Goal: Task Accomplishment & Management: Use online tool/utility

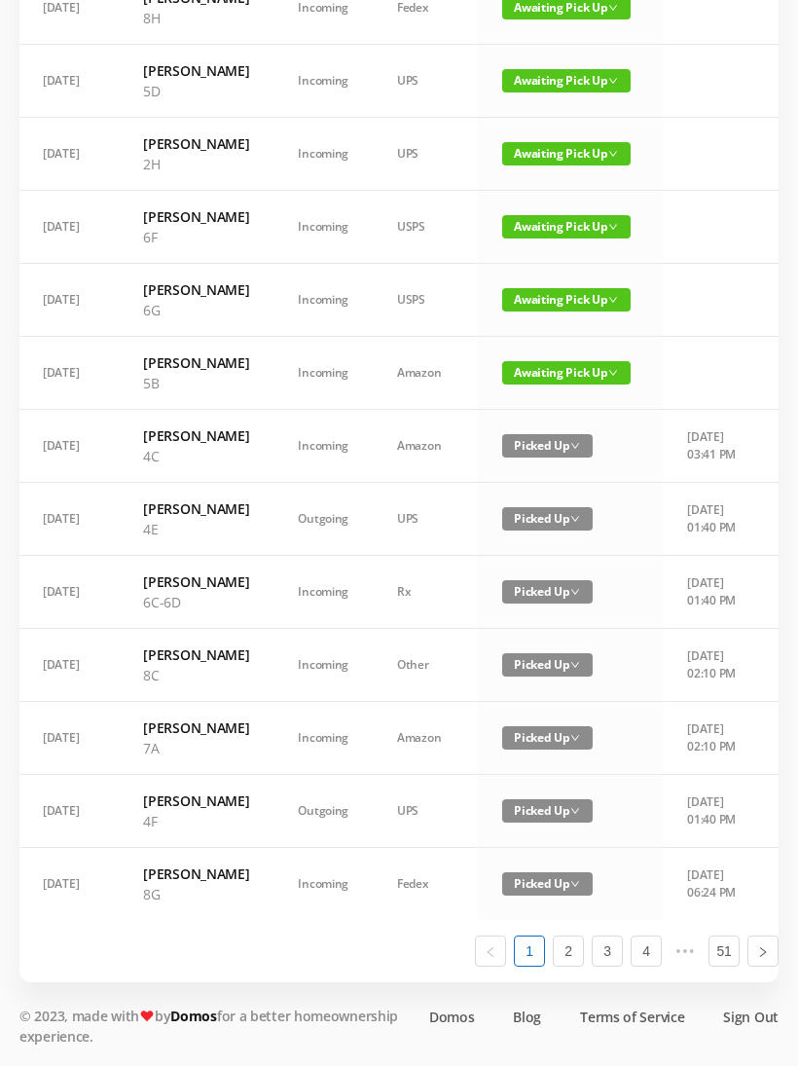
scroll to position [1144, 0]
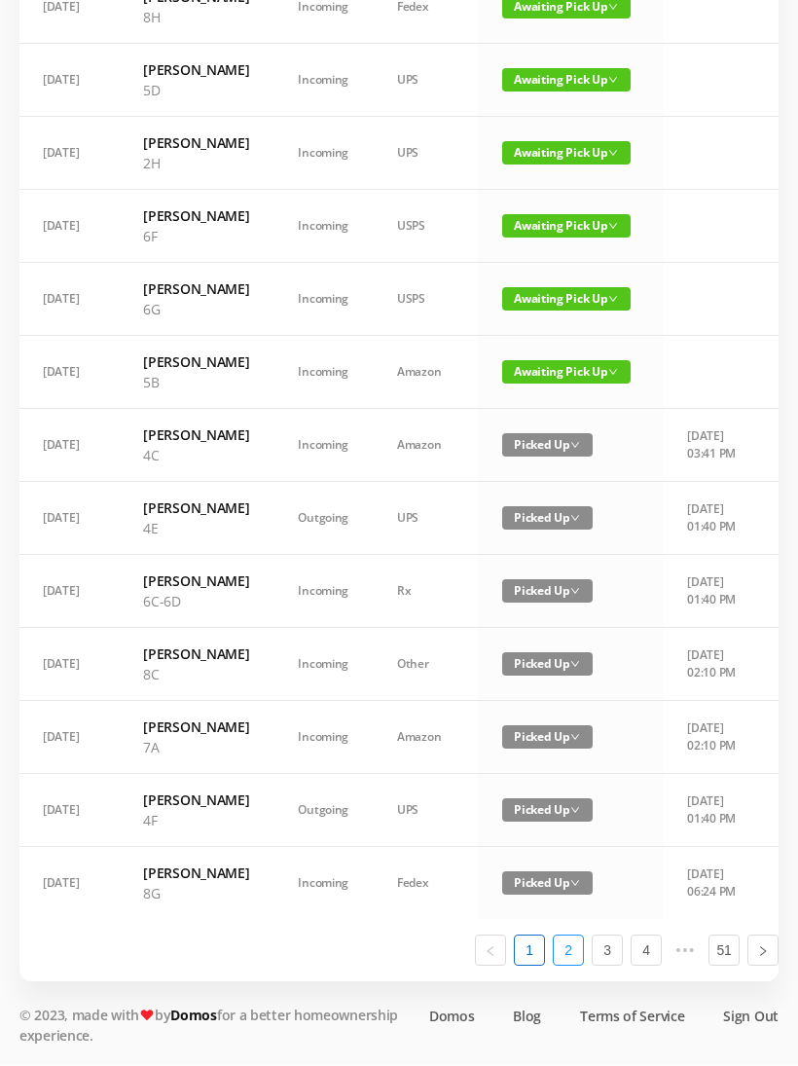
click at [578, 965] on link "2" at bounding box center [568, 950] width 29 height 29
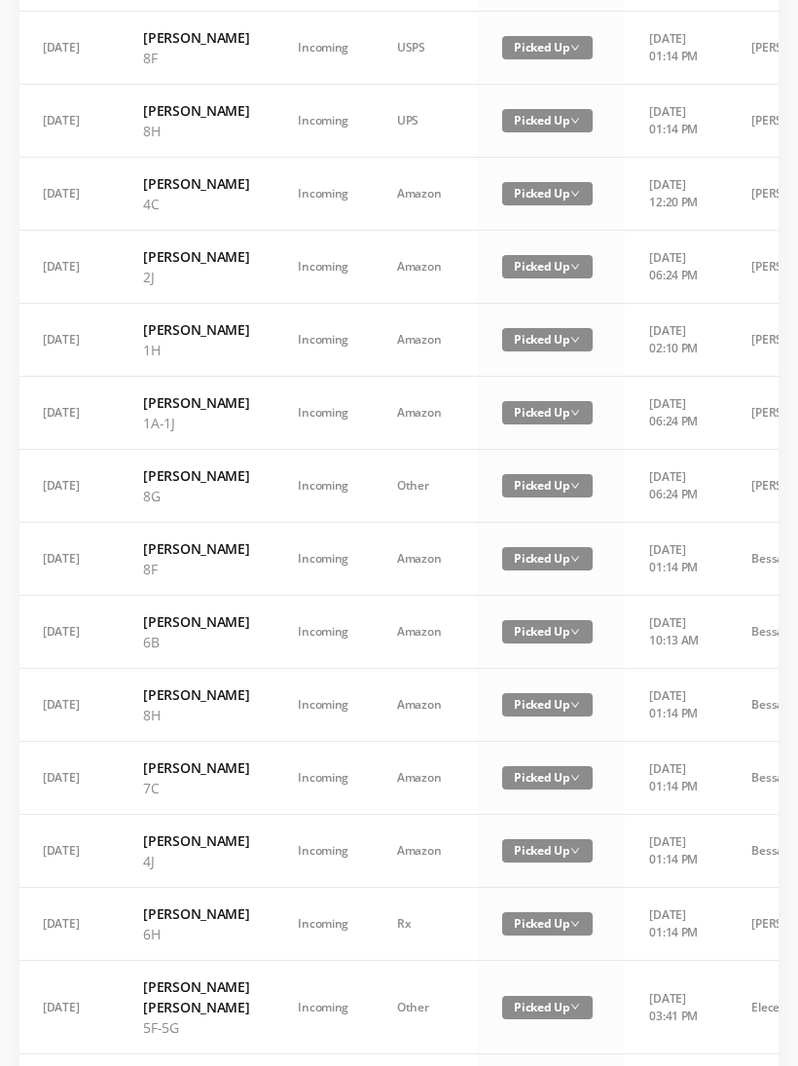
scroll to position [1021, 0]
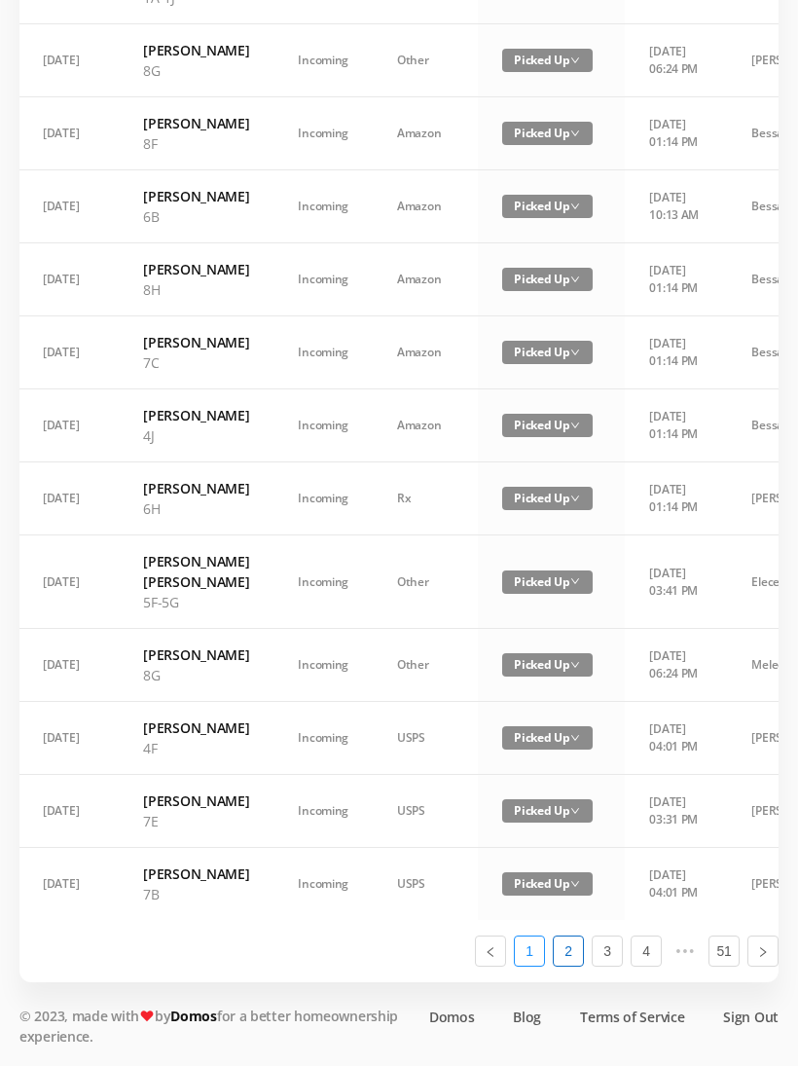
click at [527, 965] on link "1" at bounding box center [529, 950] width 29 height 29
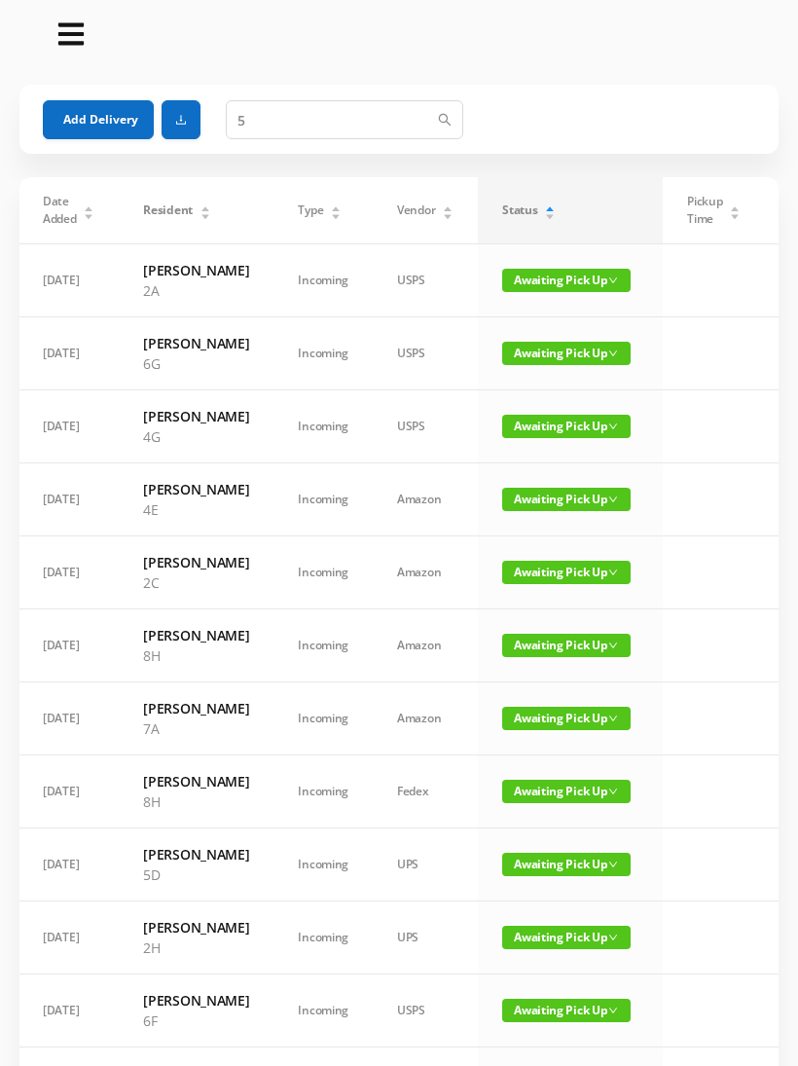
scroll to position [7, 0]
click at [526, 438] on span "Awaiting Pick Up" at bounding box center [566, 426] width 128 height 23
click at [521, 549] on link "Picked Up" at bounding box center [548, 545] width 127 height 31
click at [545, 438] on span "Awaiting Pick Up" at bounding box center [566, 426] width 128 height 23
click at [532, 546] on link "Picked Up" at bounding box center [548, 545] width 127 height 31
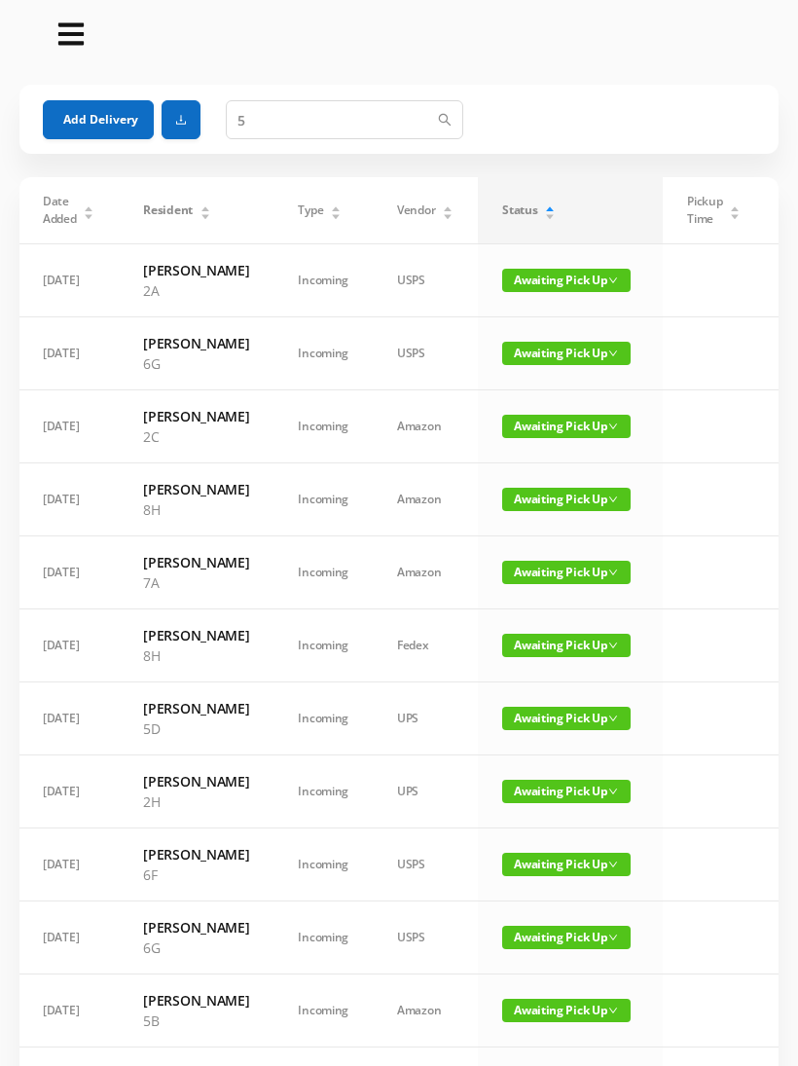
click at [549, 365] on span "Awaiting Pick Up" at bounding box center [566, 353] width 128 height 23
click at [530, 455] on link "Picked Up" at bounding box center [548, 452] width 127 height 31
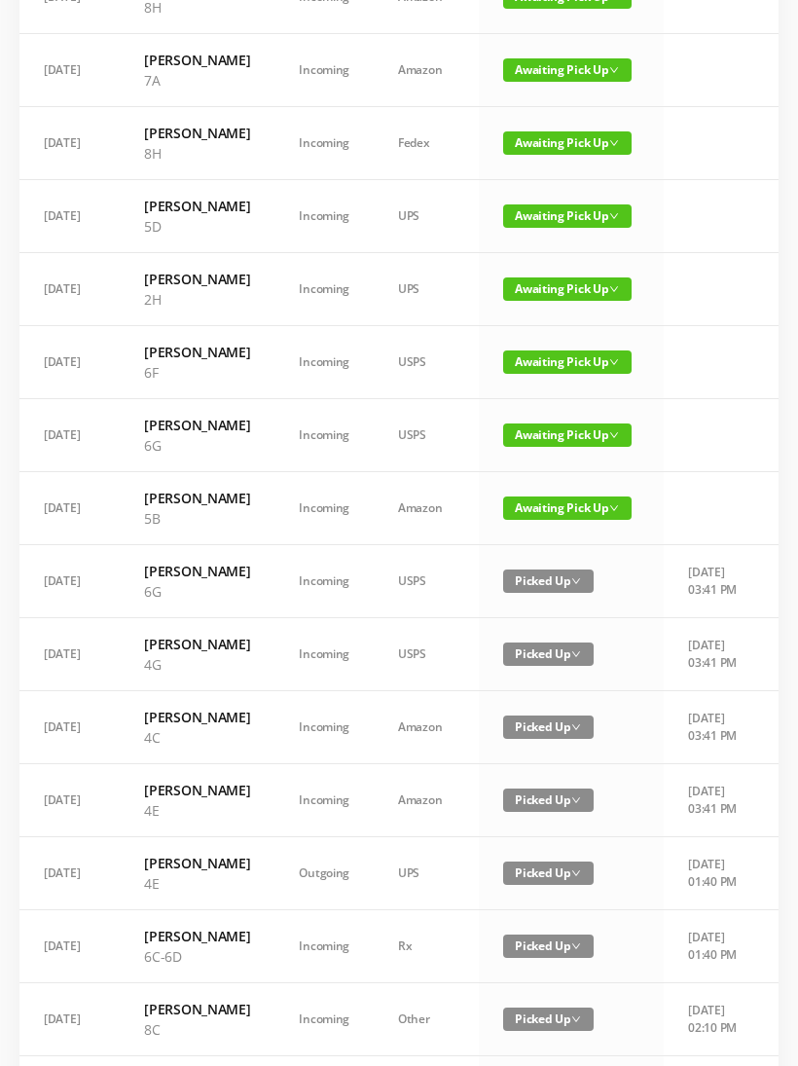
scroll to position [436, 0]
click at [551, 447] on span "Awaiting Pick Up" at bounding box center [567, 434] width 128 height 23
click at [538, 662] on link "Picked Up" at bounding box center [549, 656] width 127 height 31
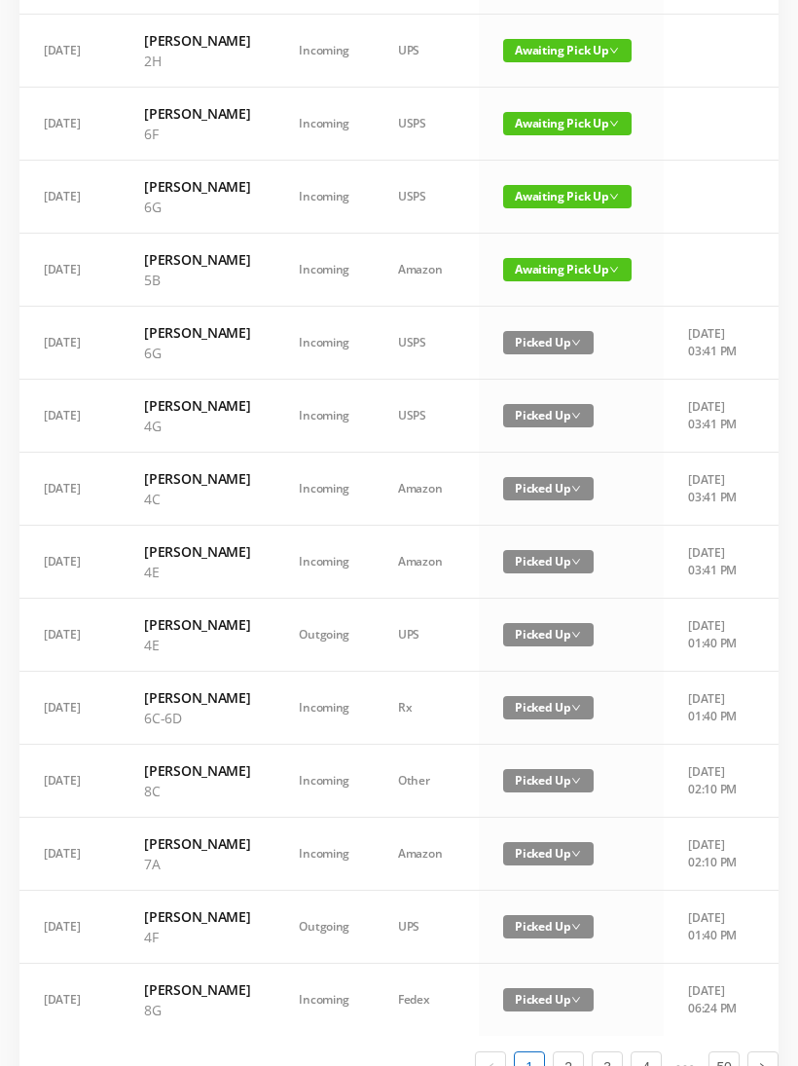
scroll to position [674, 0]
click at [542, 281] on span "Picked Up" at bounding box center [548, 269] width 91 height 23
click at [535, 517] on link "Picked Up" at bounding box center [549, 511] width 127 height 31
click at [553, 208] on span "Awaiting Pick Up" at bounding box center [567, 196] width 128 height 23
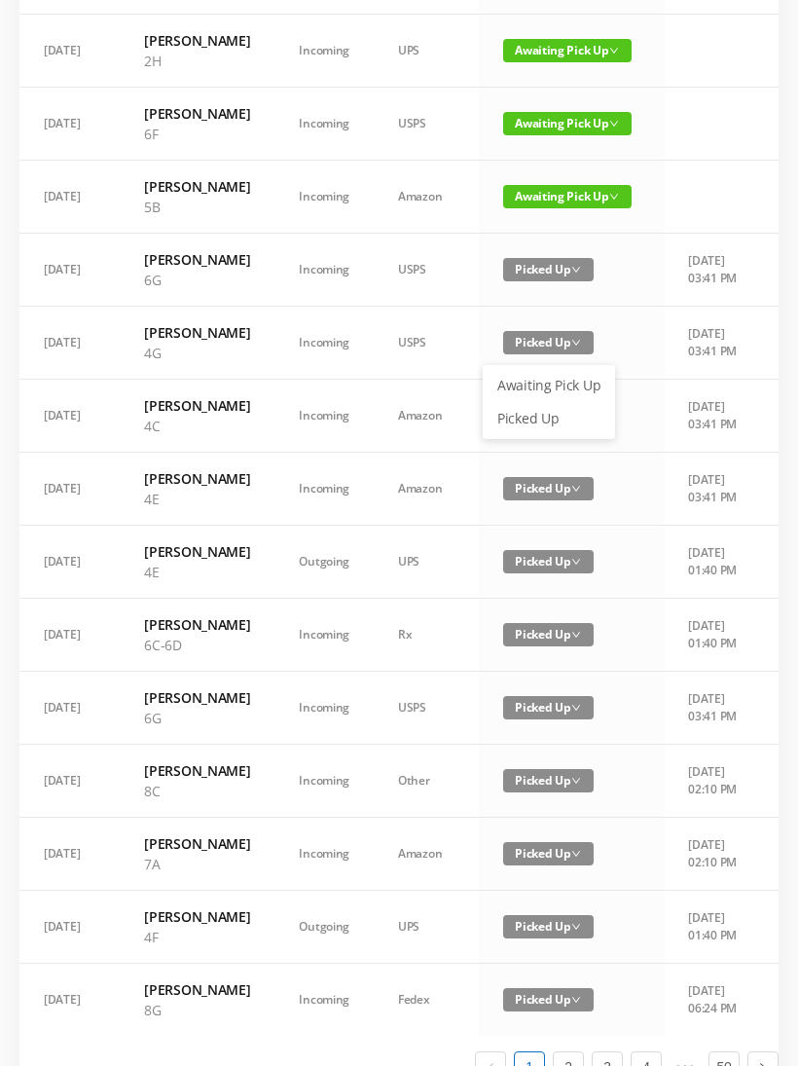
click at [547, 421] on link "Picked Up" at bounding box center [549, 418] width 127 height 31
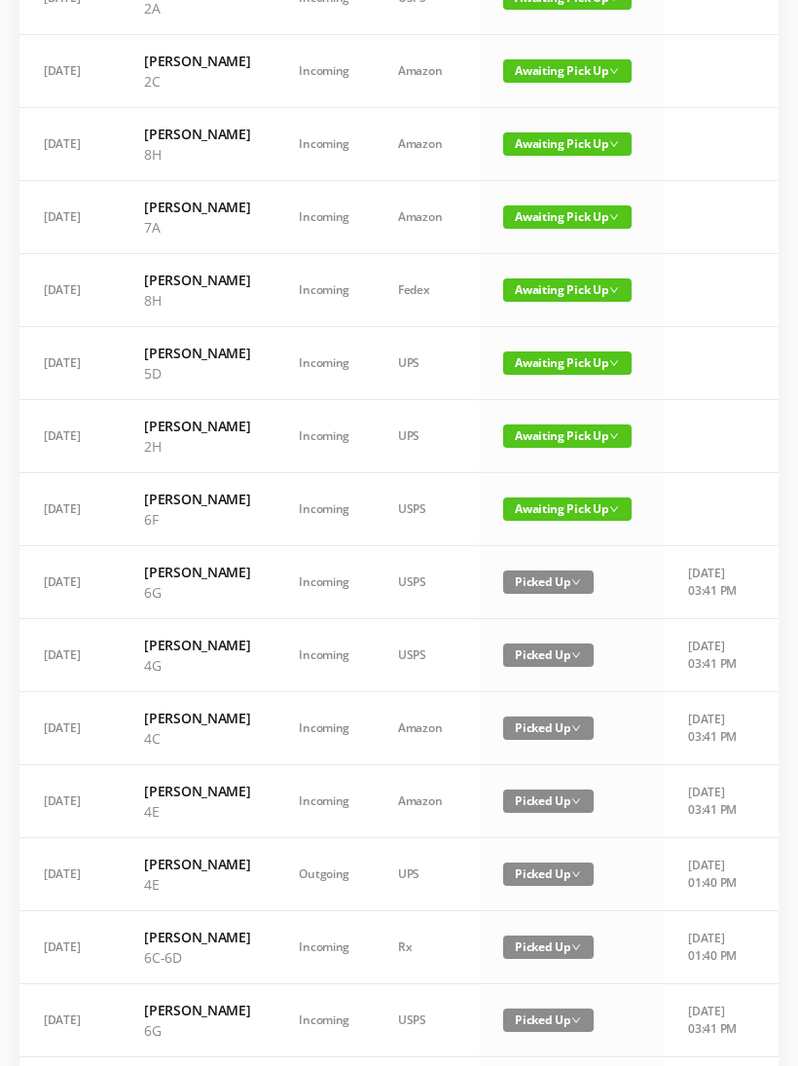
scroll to position [289, 0]
click at [537, 302] on span "Awaiting Pick Up" at bounding box center [567, 289] width 128 height 23
click at [531, 455] on link "Picked Up" at bounding box center [549, 450] width 127 height 31
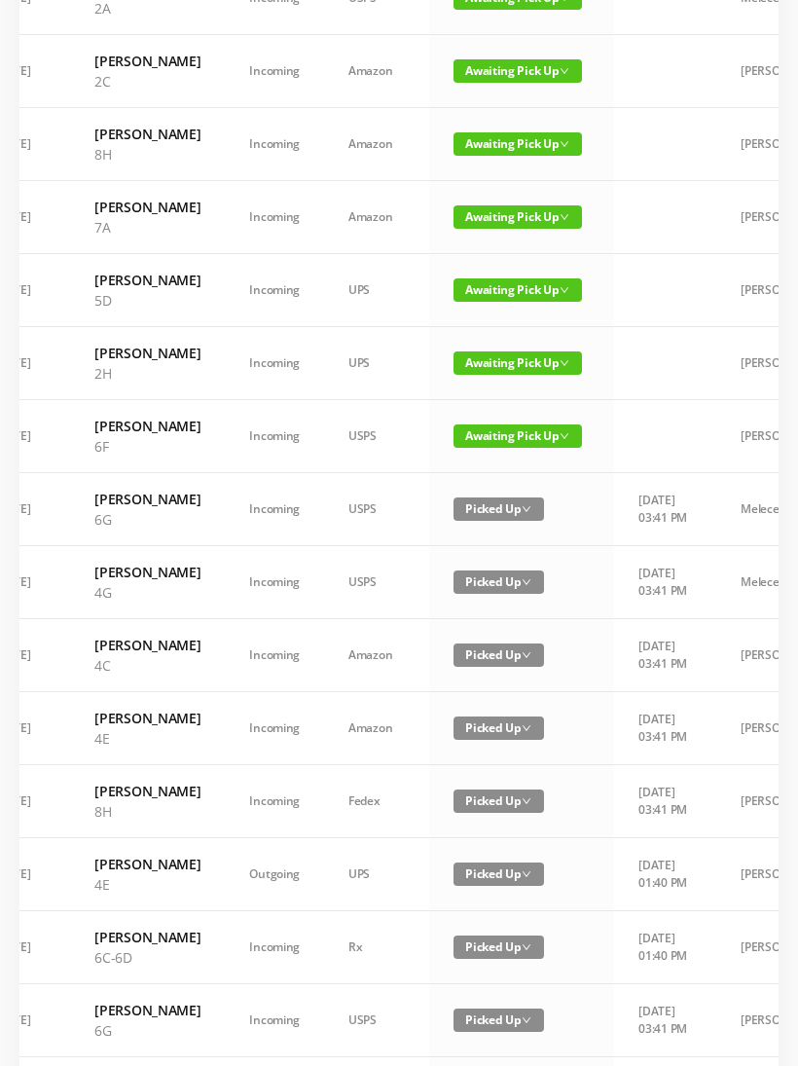
scroll to position [0, 49]
click at [483, 448] on span "Awaiting Pick Up" at bounding box center [519, 435] width 128 height 23
click at [491, 630] on link "Picked Up" at bounding box center [500, 627] width 127 height 31
click at [494, 156] on span "Awaiting Pick Up" at bounding box center [519, 143] width 128 height 23
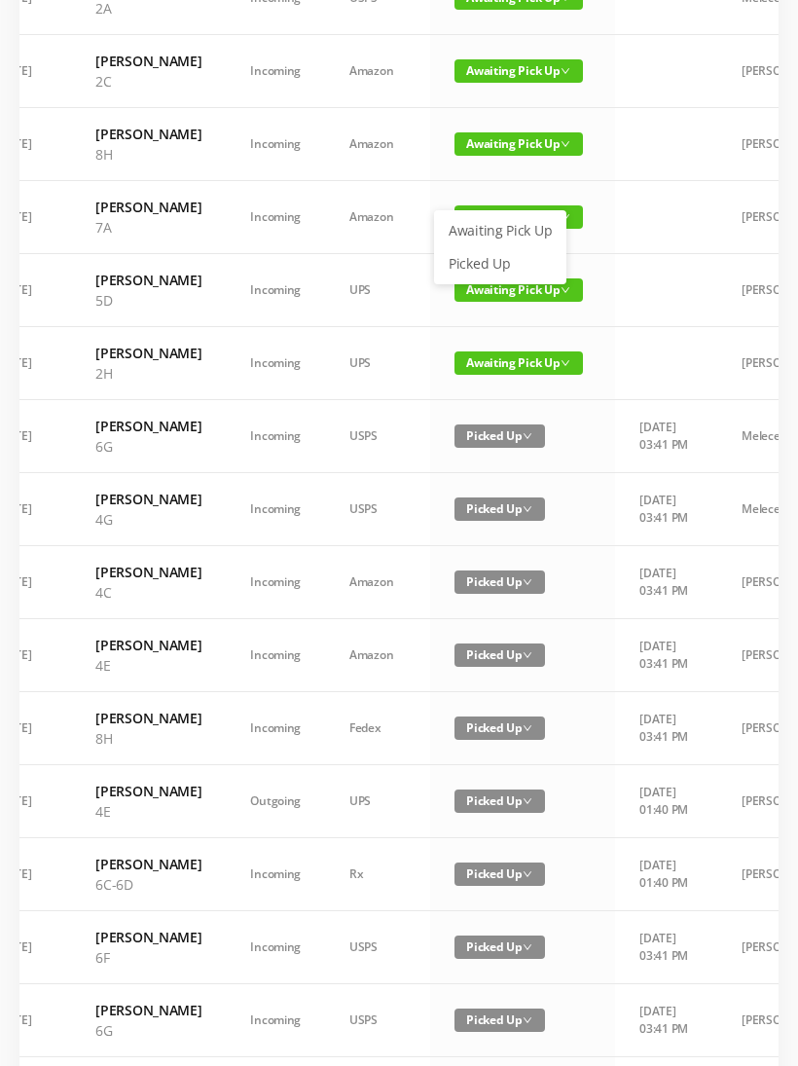
click at [492, 264] on link "Picked Up" at bounding box center [500, 263] width 127 height 31
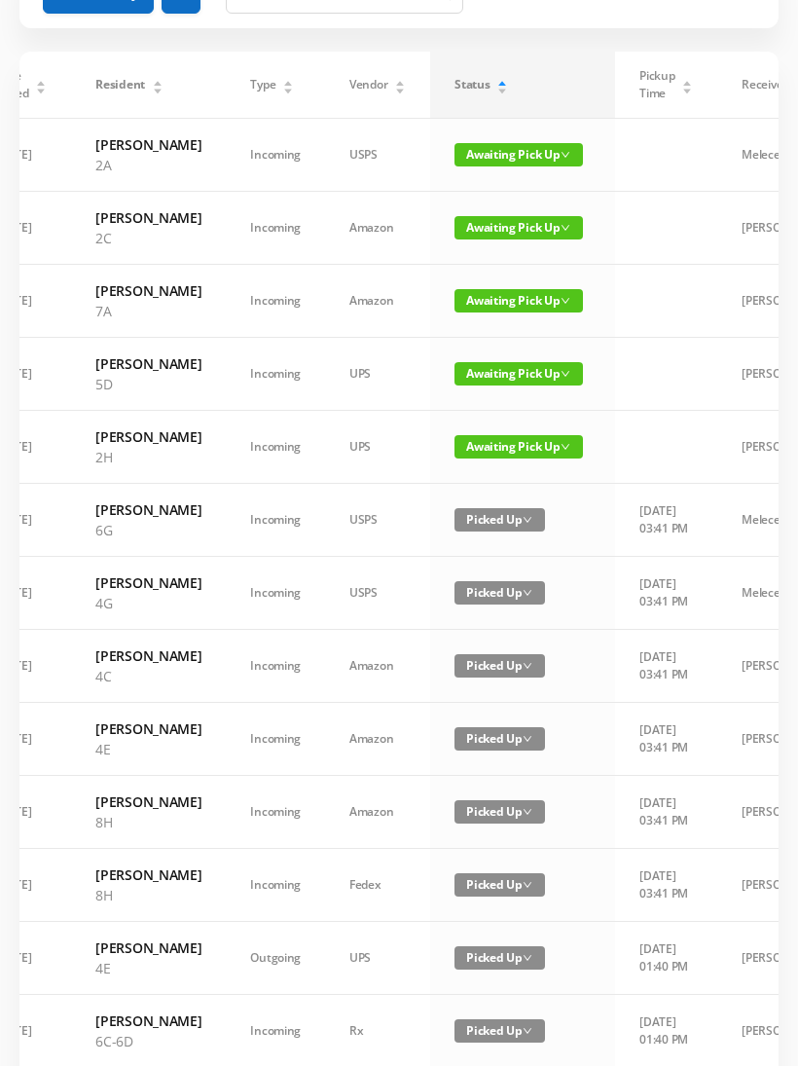
scroll to position [0, 0]
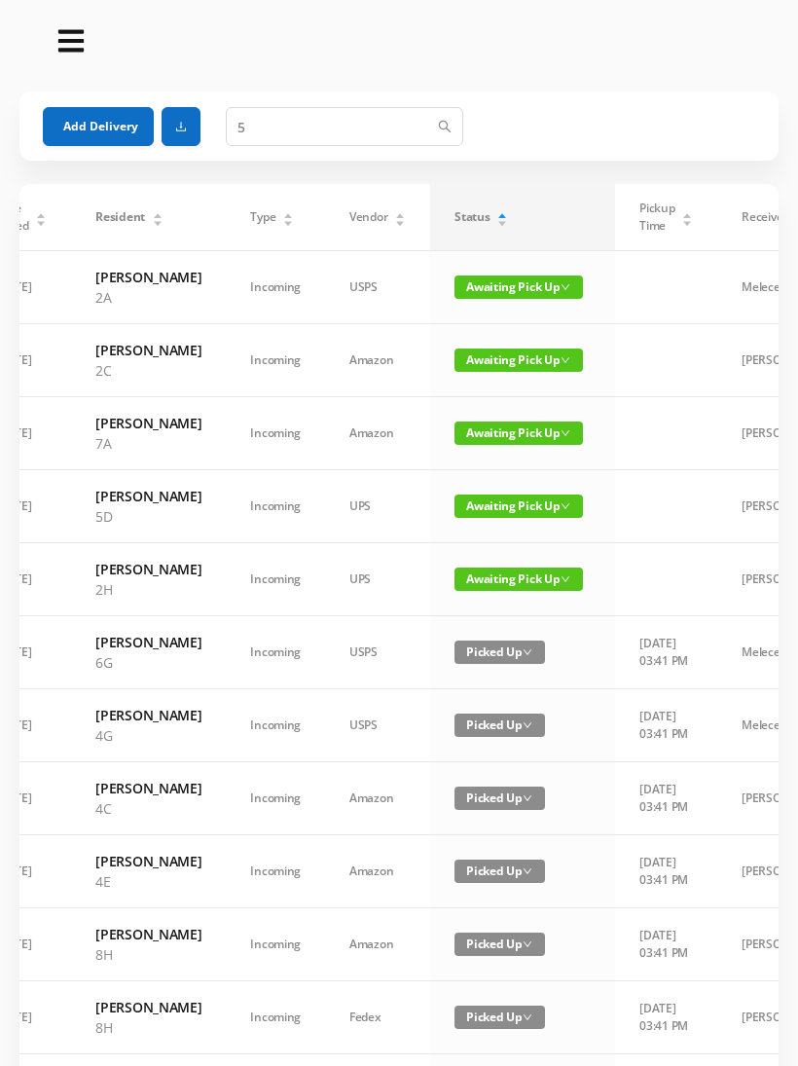
click at [114, 129] on button "Add Delivery" at bounding box center [98, 126] width 111 height 39
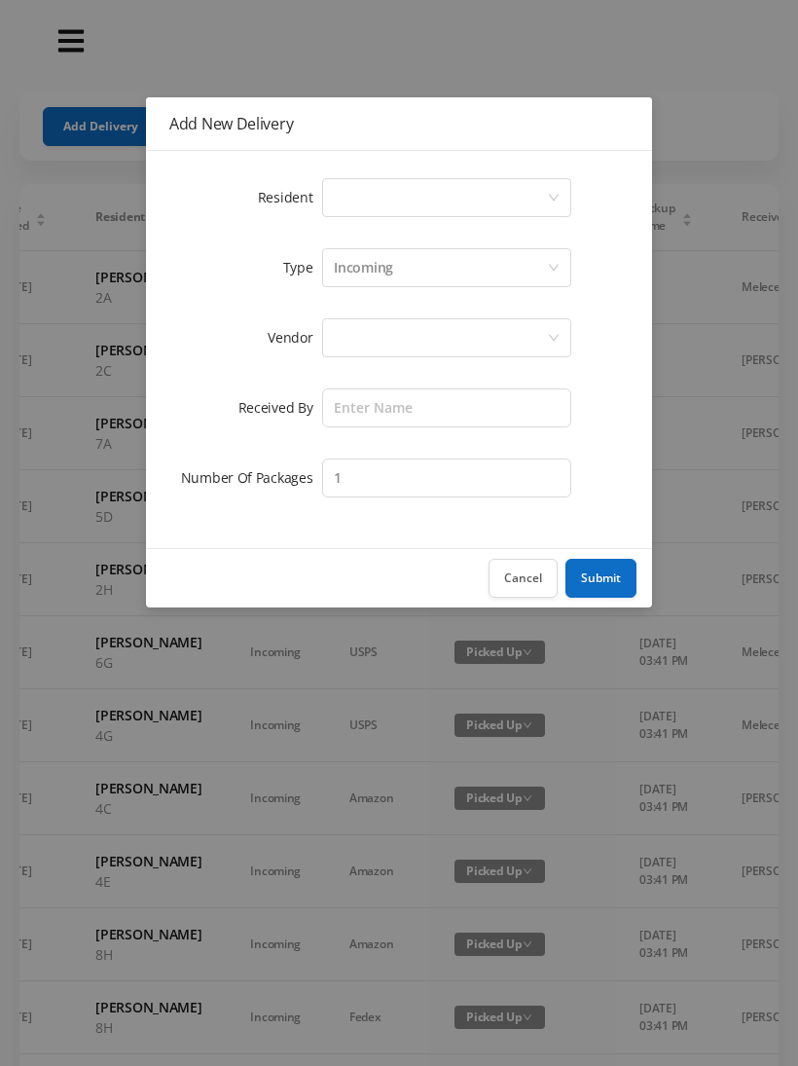
click at [395, 197] on div "Select a person" at bounding box center [440, 197] width 213 height 37
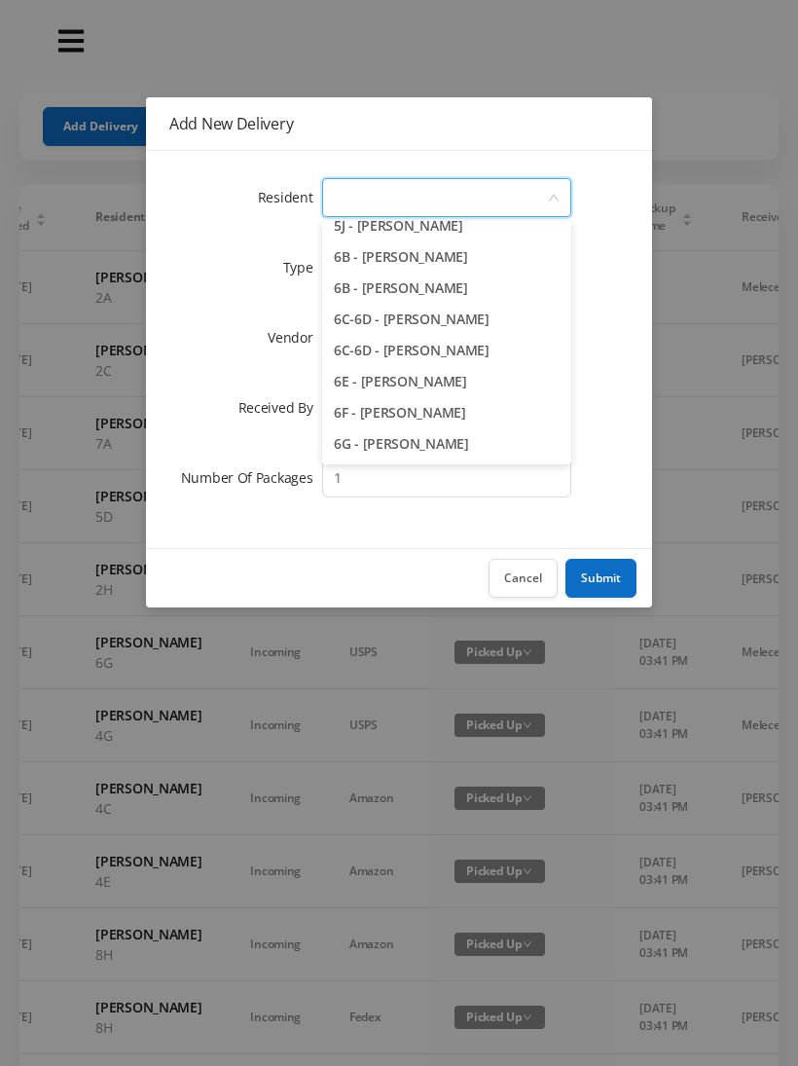
scroll to position [1945, 0]
click at [479, 292] on li "6B - [PERSON_NAME]" at bounding box center [446, 288] width 249 height 31
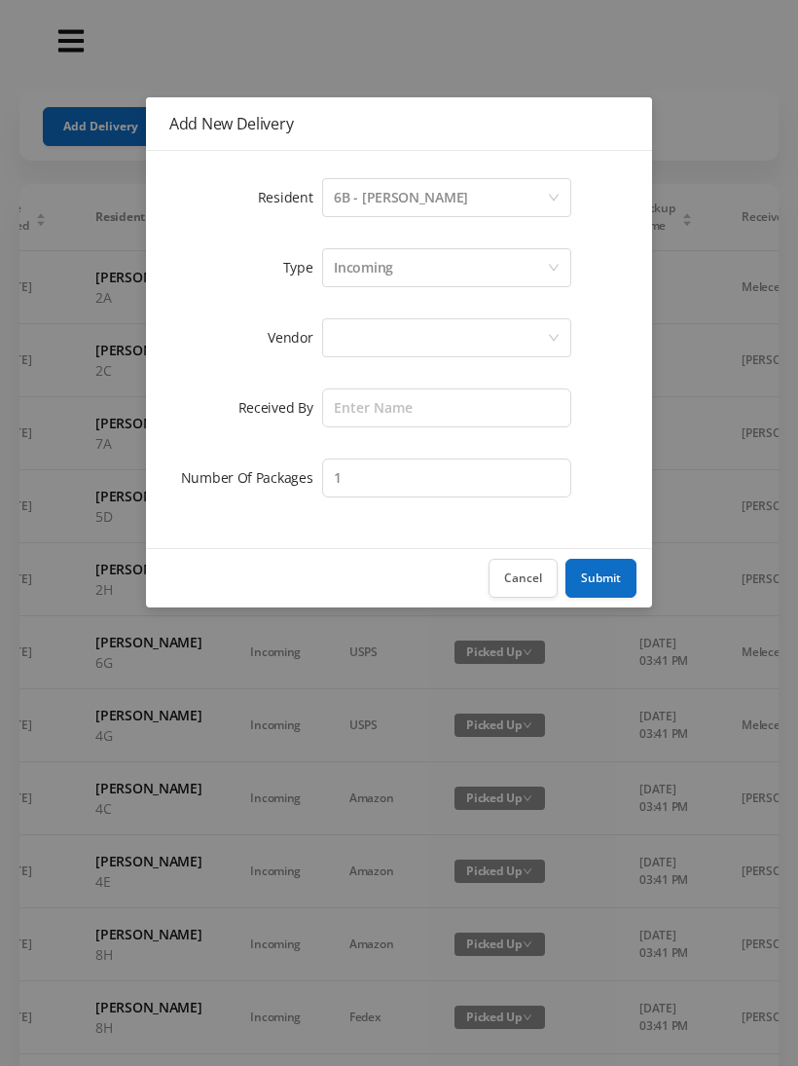
click at [395, 268] on div "Incoming" at bounding box center [440, 267] width 213 height 37
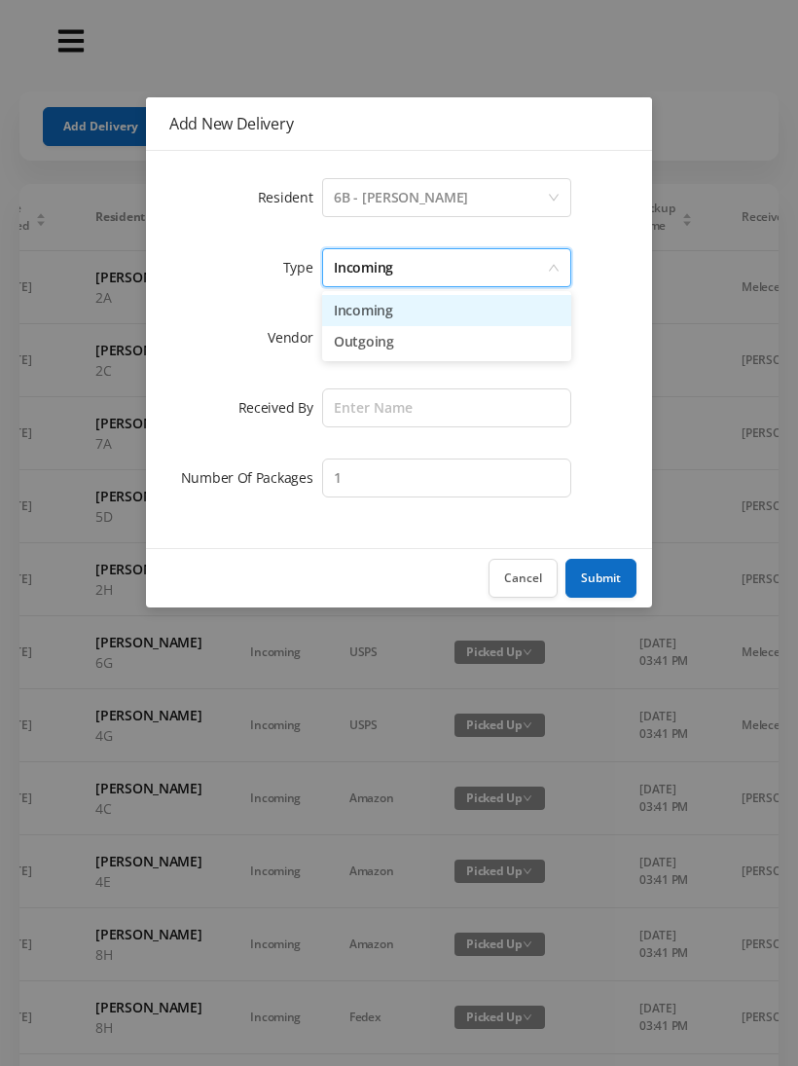
click at [372, 315] on li "Incoming" at bounding box center [446, 310] width 249 height 31
click at [364, 335] on div at bounding box center [440, 337] width 213 height 37
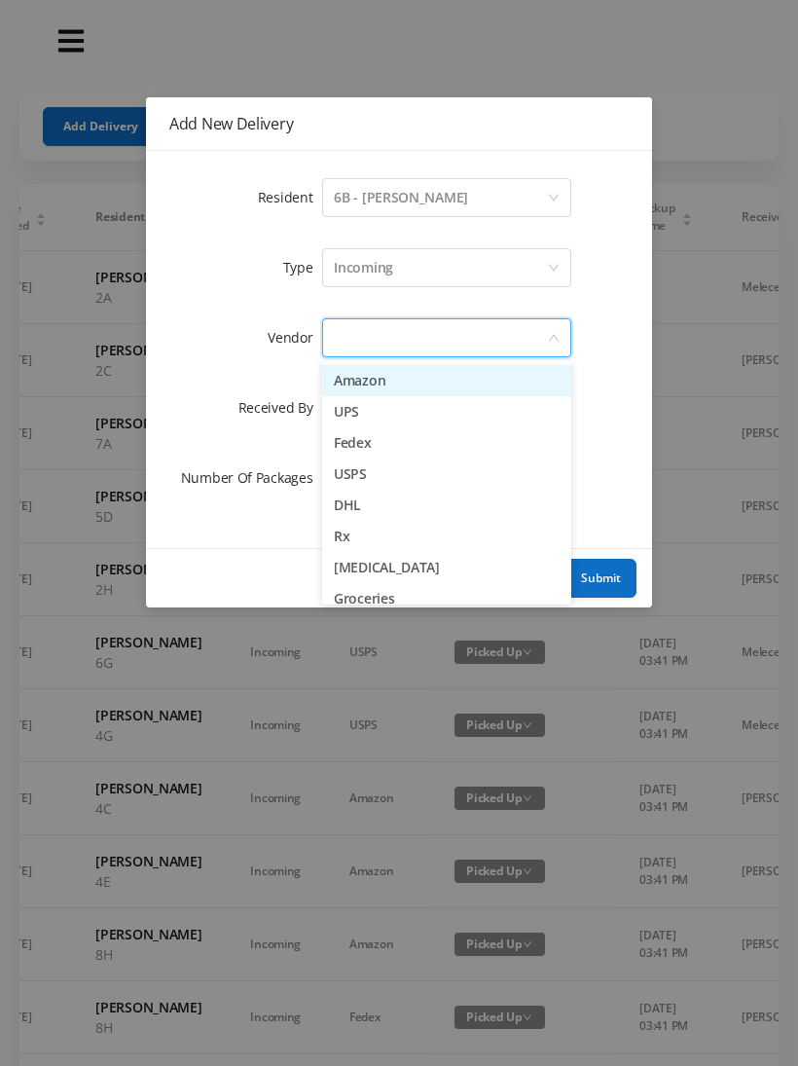
click at [373, 381] on li "Amazon" at bounding box center [446, 380] width 249 height 31
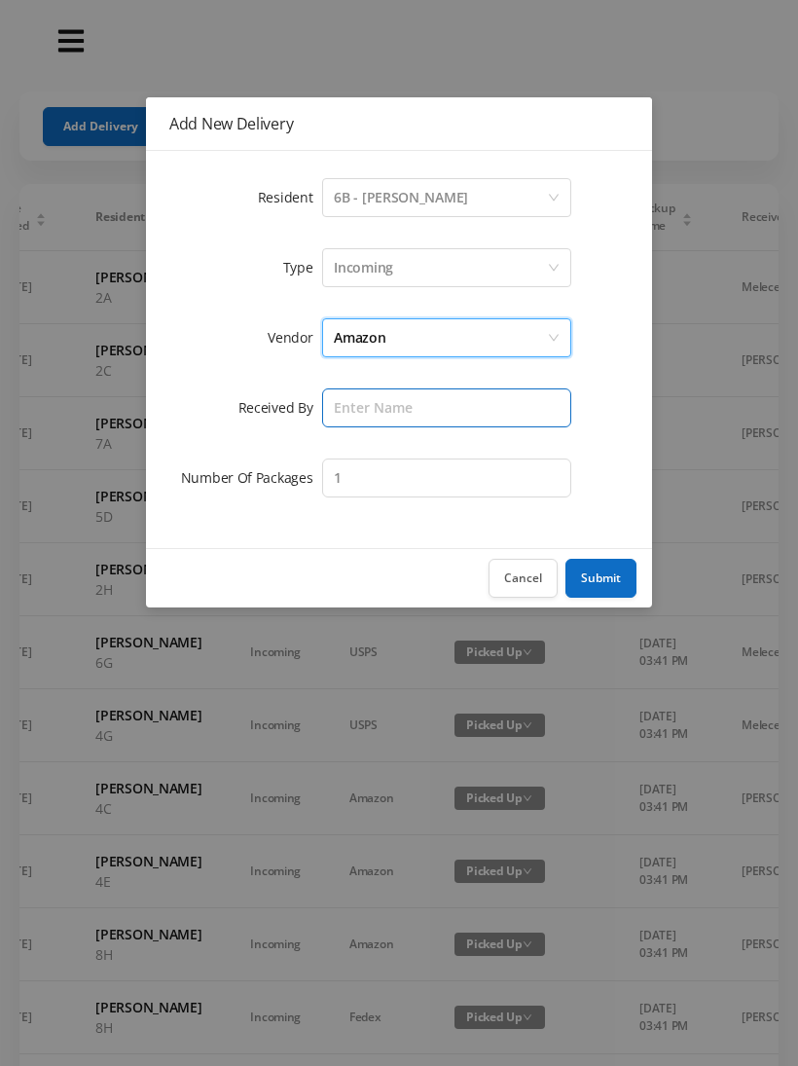
click at [363, 416] on input "text" at bounding box center [446, 407] width 249 height 39
type input "Melece"
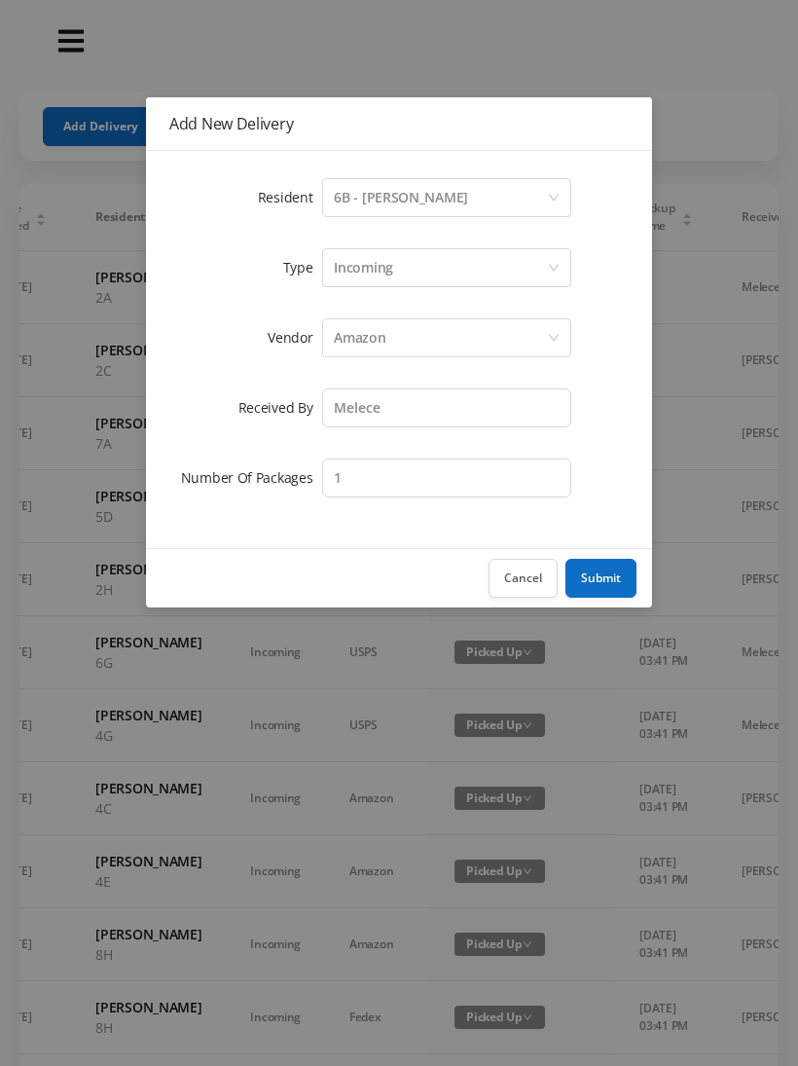
click at [609, 584] on button "Submit" at bounding box center [600, 578] width 71 height 39
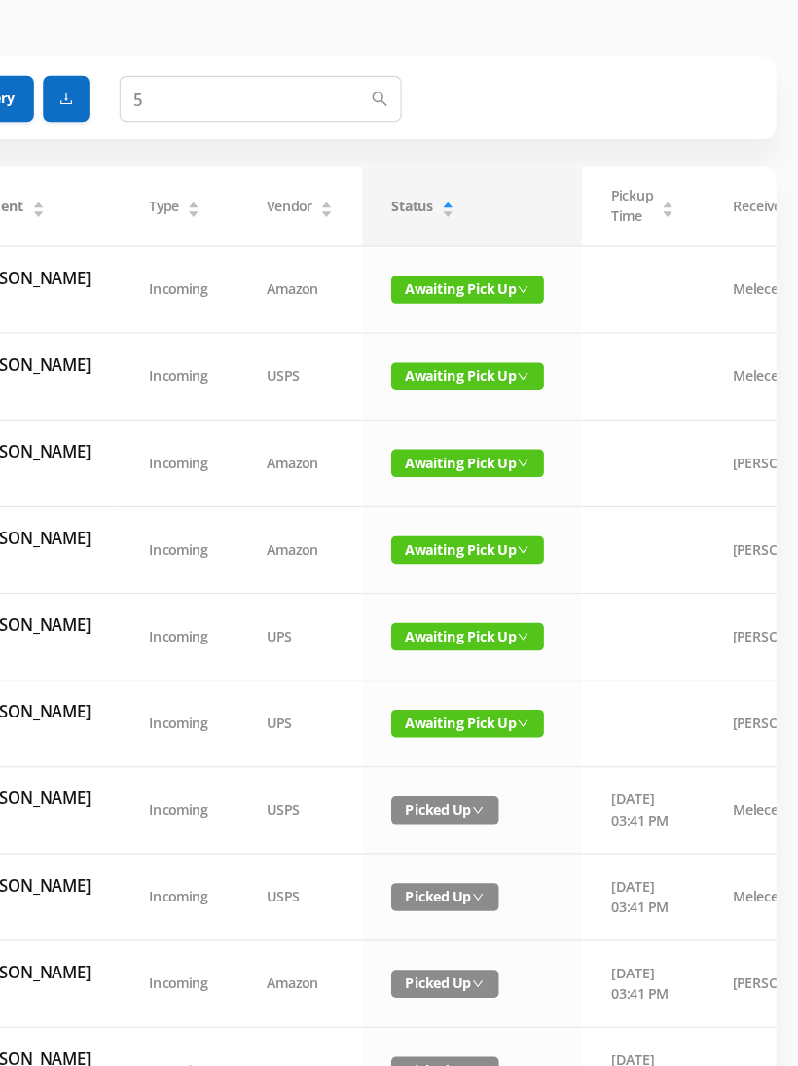
scroll to position [0, 0]
